Goal: Task Accomplishment & Management: Complete application form

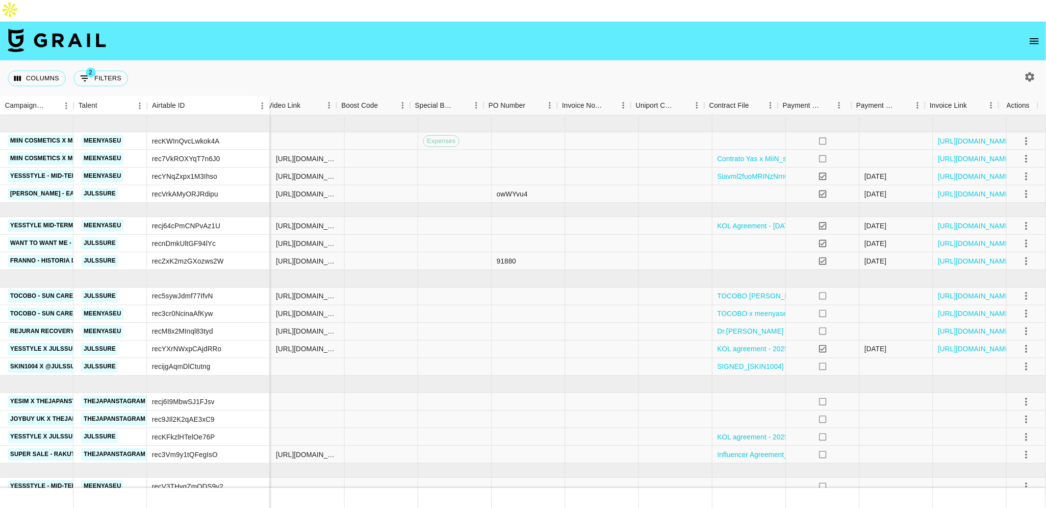
scroll to position [15, 847]
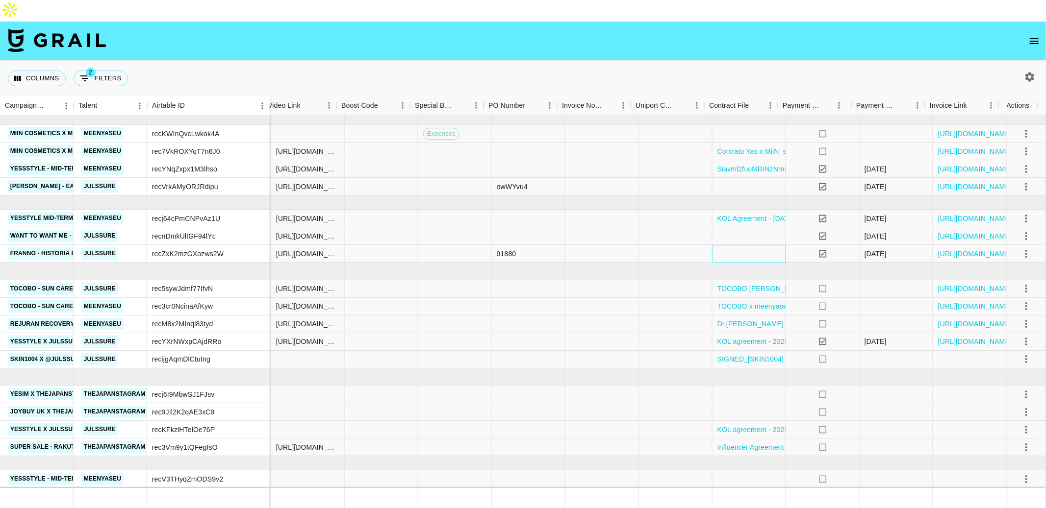
click at [741, 245] on div at bounding box center [749, 254] width 74 height 18
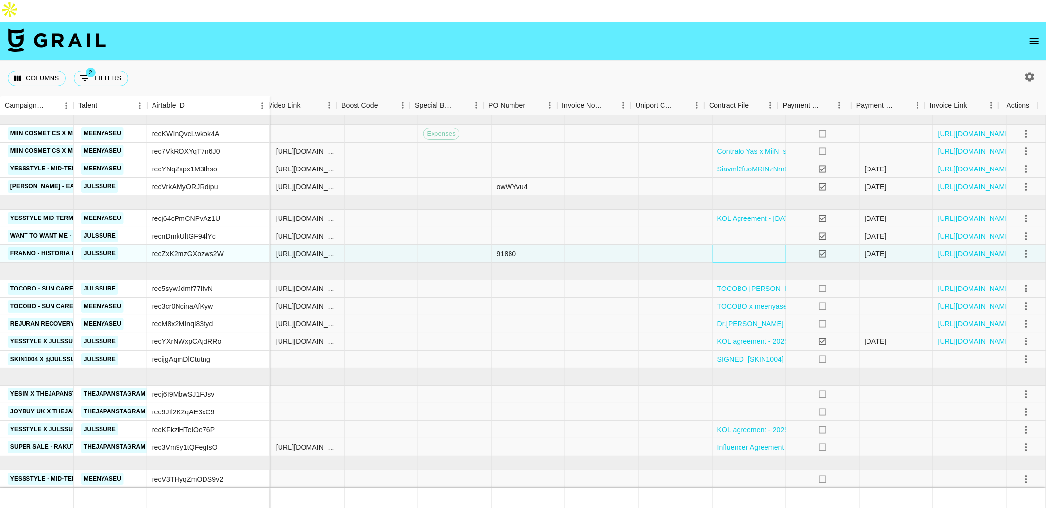
click at [741, 245] on div at bounding box center [749, 254] width 74 height 18
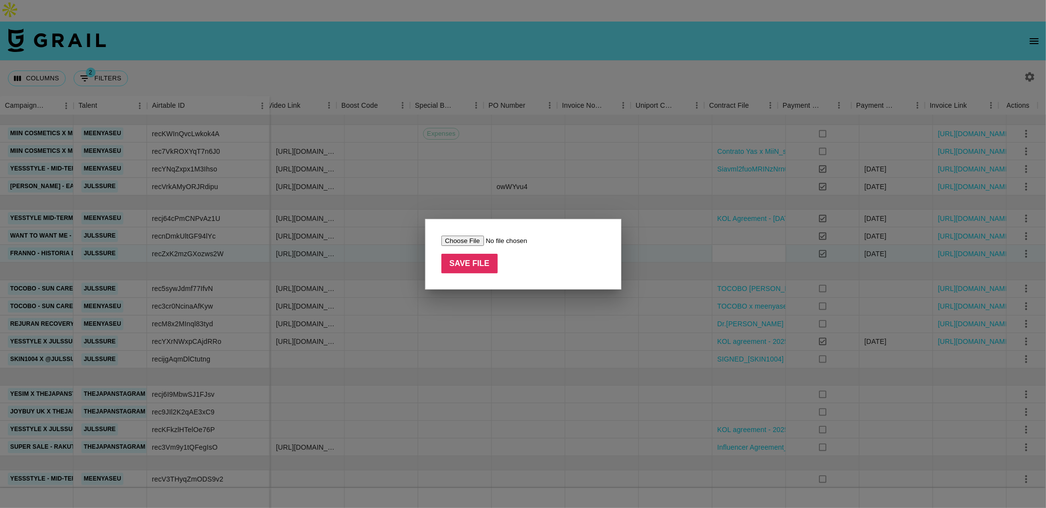
click at [491, 242] on input "file" at bounding box center [503, 241] width 124 height 10
click at [539, 354] on div at bounding box center [523, 254] width 1046 height 508
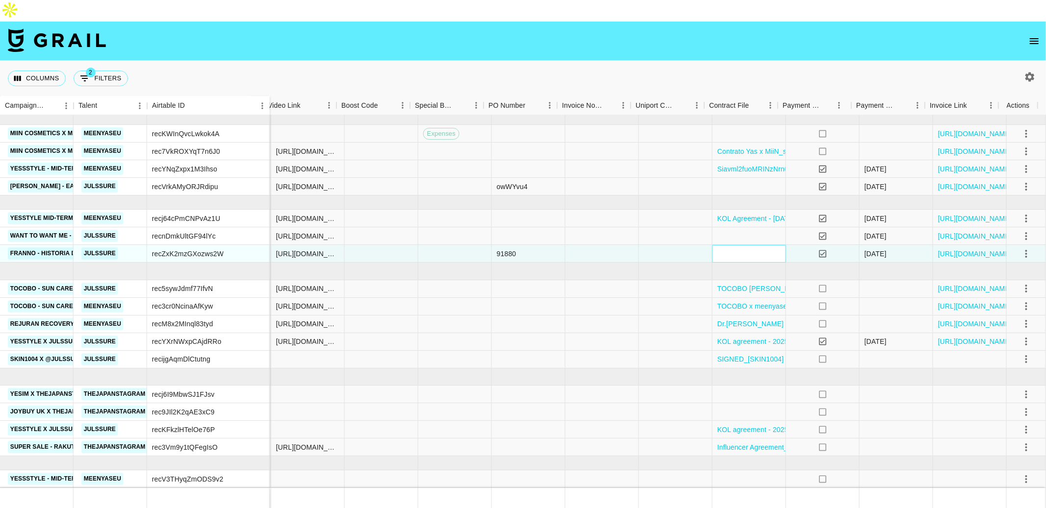
click at [733, 245] on div at bounding box center [749, 254] width 74 height 18
click at [639, 333] on div at bounding box center [676, 342] width 74 height 18
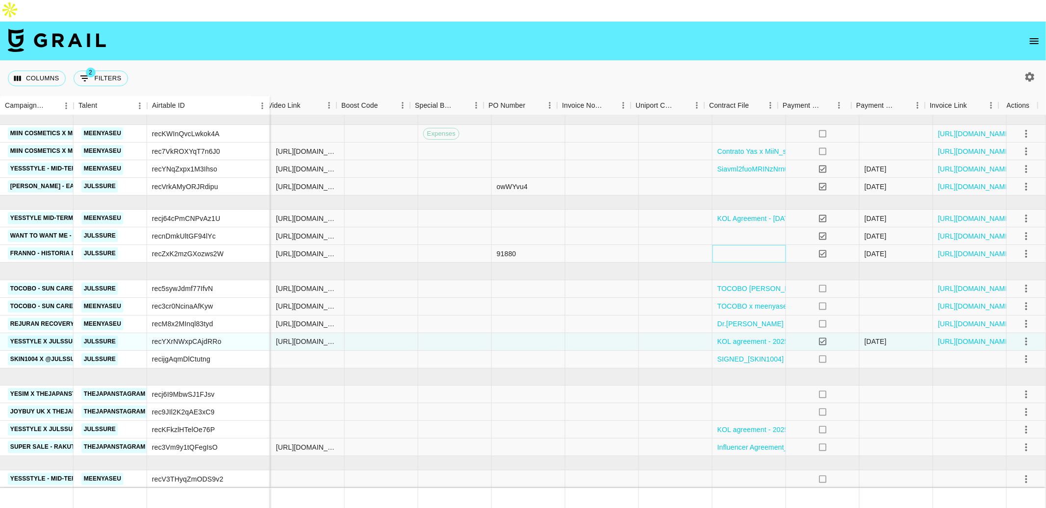
click at [733, 245] on div at bounding box center [749, 254] width 74 height 18
